Goal: Find specific page/section: Find specific page/section

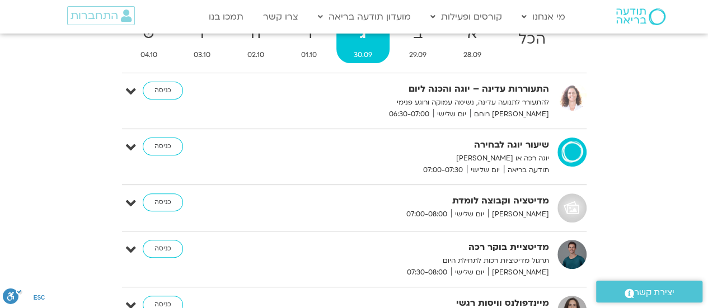
scroll to position [56, 0]
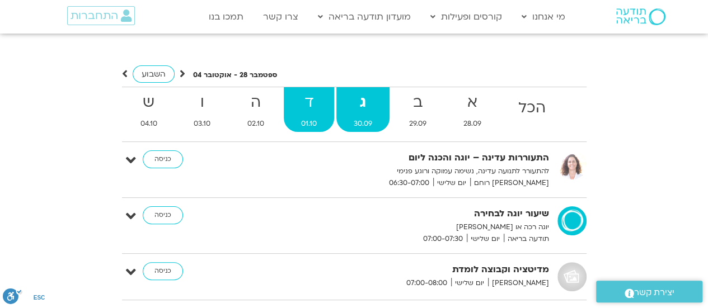
click at [307, 107] on strong "ד" at bounding box center [309, 102] width 50 height 25
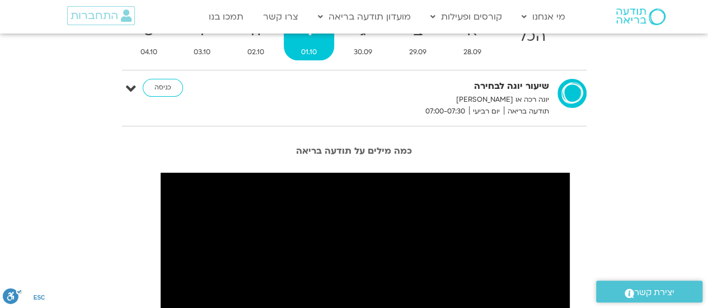
scroll to position [112, 0]
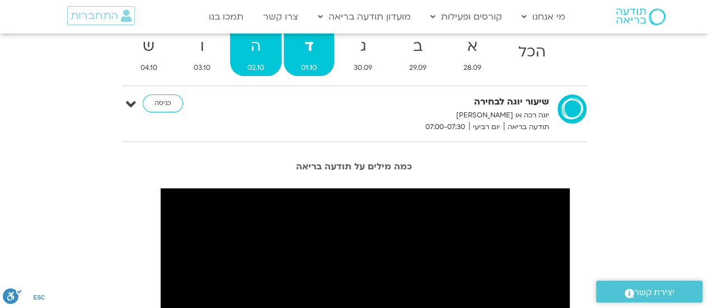
click at [256, 43] on strong "ה" at bounding box center [255, 46] width 51 height 25
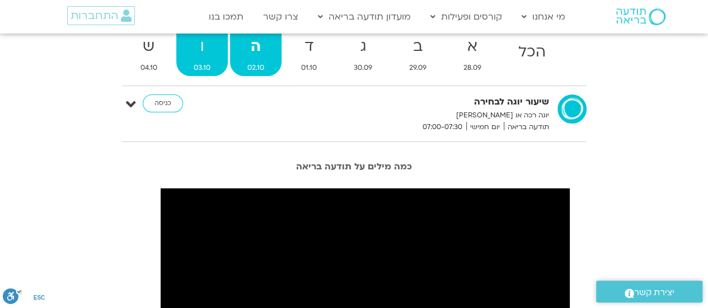
click at [202, 53] on strong "ו" at bounding box center [201, 46] width 51 height 25
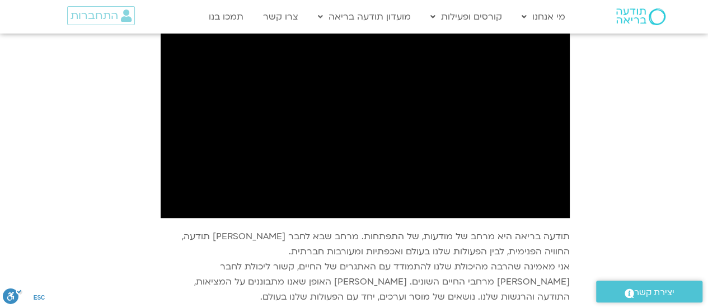
scroll to position [448, 0]
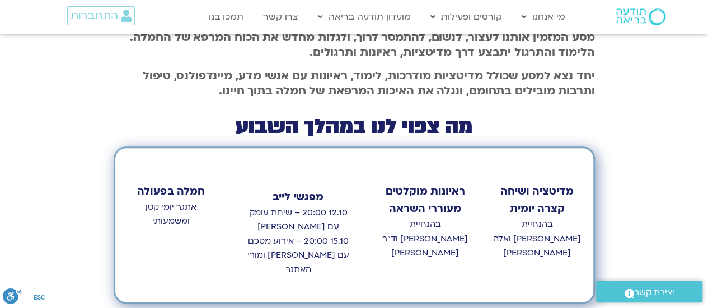
scroll to position [559, 0]
